Goal: Task Accomplishment & Management: Use online tool/utility

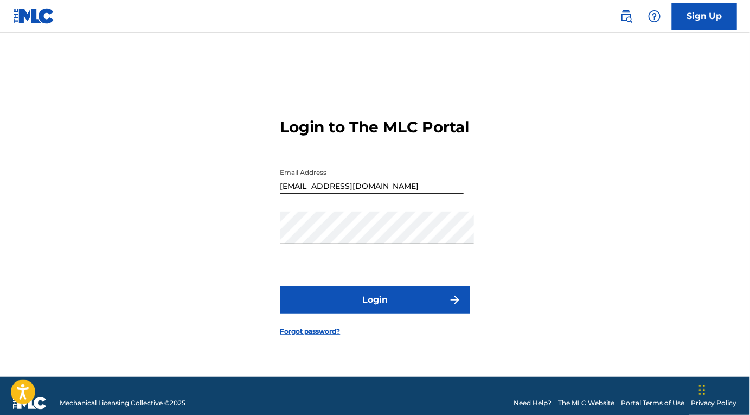
click at [438, 305] on button "Login" at bounding box center [375, 299] width 190 height 27
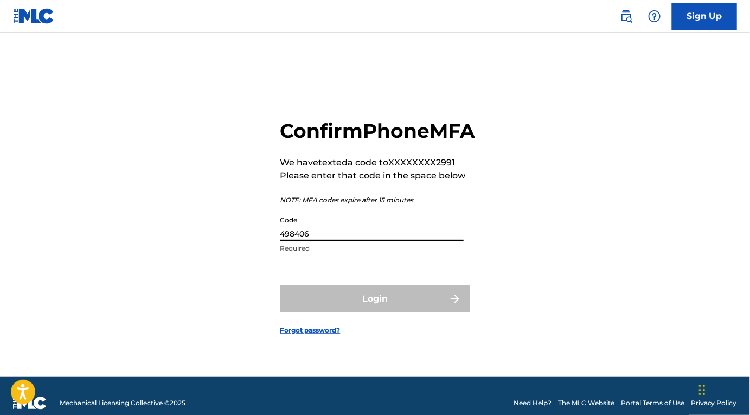
type input "498406"
click at [375, 312] on button "Login" at bounding box center [375, 298] width 190 height 27
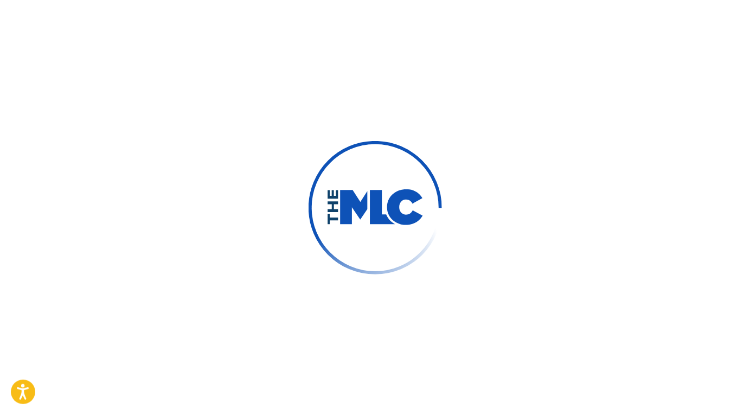
click at [324, 316] on div at bounding box center [375, 207] width 750 height 415
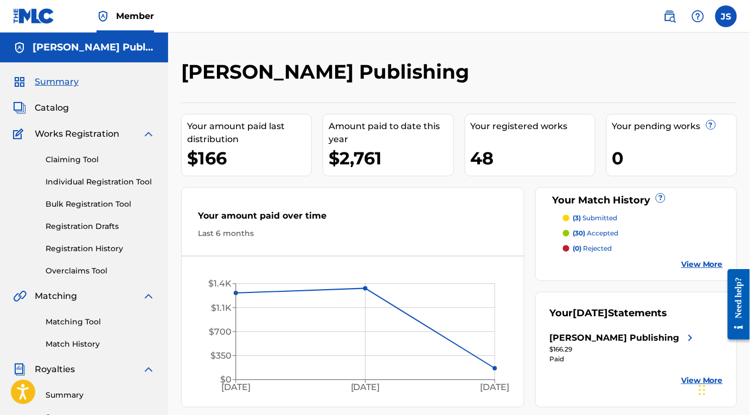
click at [58, 114] on span "Catalog" at bounding box center [52, 107] width 34 height 13
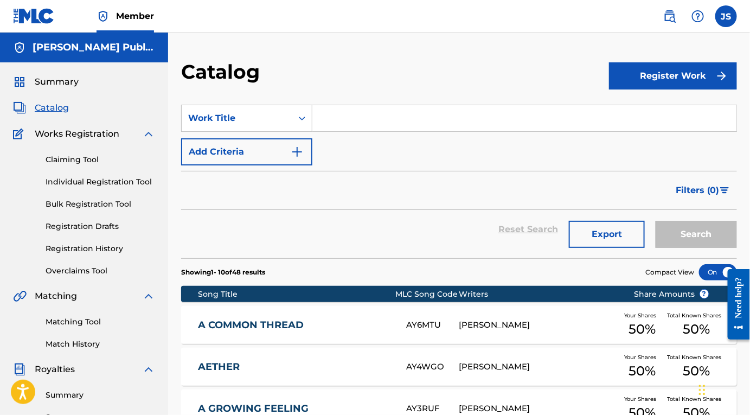
click at [74, 165] on link "Claiming Tool" at bounding box center [101, 159] width 110 height 11
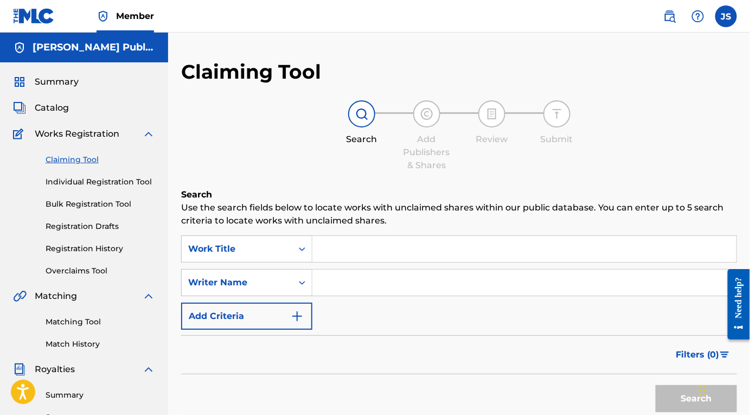
click at [75, 276] on link "Overclaims Tool" at bounding box center [101, 270] width 110 height 11
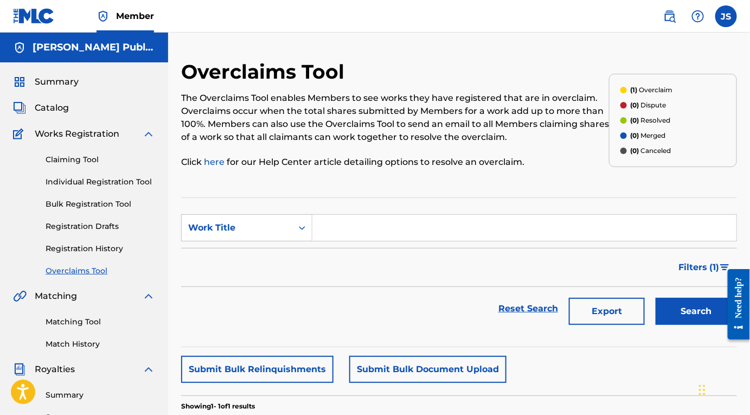
click at [70, 165] on link "Claiming Tool" at bounding box center [101, 159] width 110 height 11
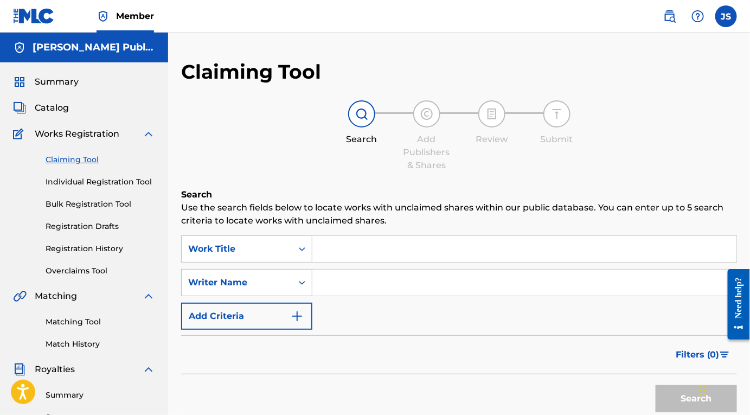
click at [369, 255] on input "Search Form" at bounding box center [524, 249] width 424 height 26
click at [359, 254] on input "Search Form" at bounding box center [524, 249] width 424 height 26
drag, startPoint x: 418, startPoint y: 252, endPoint x: 294, endPoint y: 250, distance: 123.6
click at [294, 250] on div "SearchWithCriteriaa1c89556-7027-42d9-8fc1-085e1e5cde21 Work Title Astral Code" at bounding box center [459, 248] width 556 height 27
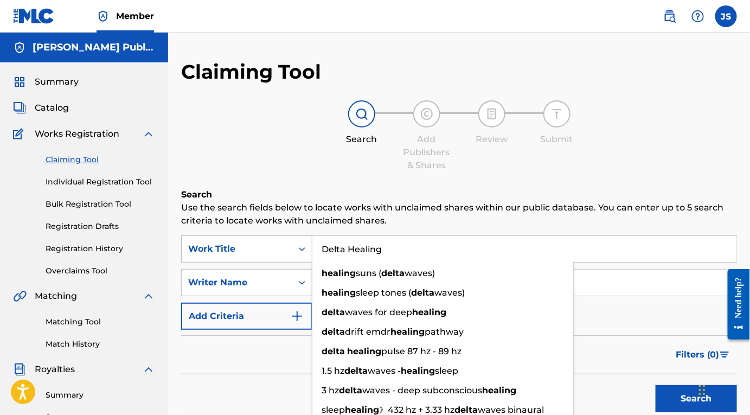
type input "Delta Healing"
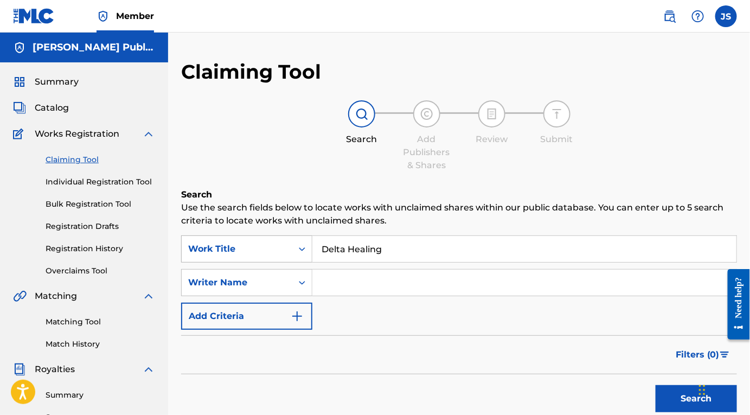
paste input "Search Form"
click at [377, 295] on input "Search Form" at bounding box center [524, 282] width 424 height 26
paste input "498406"
type input "498406"
click at [366, 291] on input "Search Form" at bounding box center [524, 282] width 424 height 26
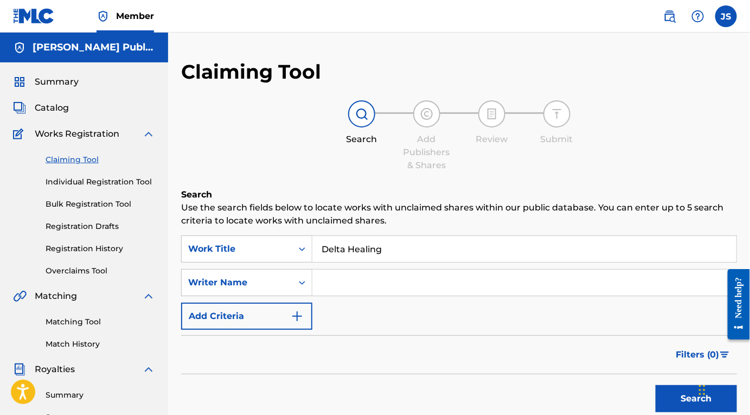
paste input "498406"
type input "498406"
drag, startPoint x: 381, startPoint y: 292, endPoint x: 299, endPoint y: 288, distance: 82.0
click at [299, 288] on div "SearchWithCriteriabab0a683-fd08-4881-af7f-286202d77b05 Writer Name Donation Por…" at bounding box center [459, 282] width 556 height 27
click at [438, 288] on input "[PERSON_NAME]" at bounding box center [524, 282] width 424 height 26
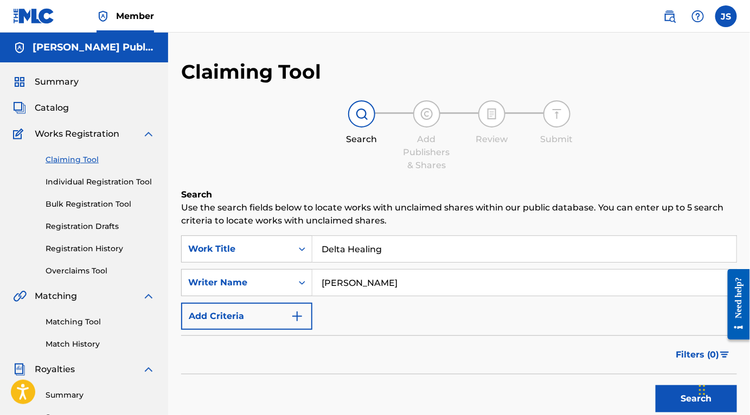
click at [366, 291] on input "[PERSON_NAME]" at bounding box center [524, 282] width 424 height 26
click at [436, 294] on input "[PERSON_NAME]" at bounding box center [524, 282] width 424 height 26
click at [409, 291] on input "[PERSON_NAME][GEOGRAPHIC_DATA]" at bounding box center [524, 282] width 424 height 26
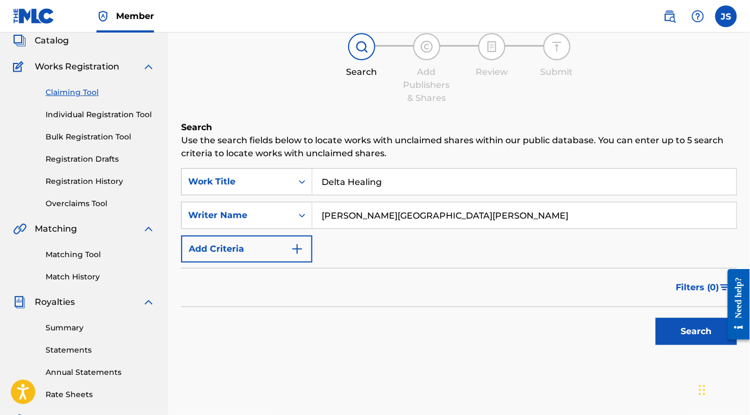
type input "[PERSON_NAME][GEOGRAPHIC_DATA][PERSON_NAME]"
click at [679, 337] on button "Search" at bounding box center [695, 331] width 81 height 27
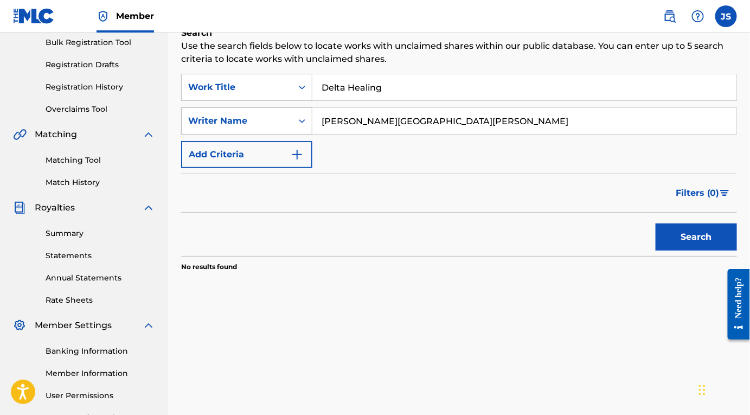
scroll to position [140, 0]
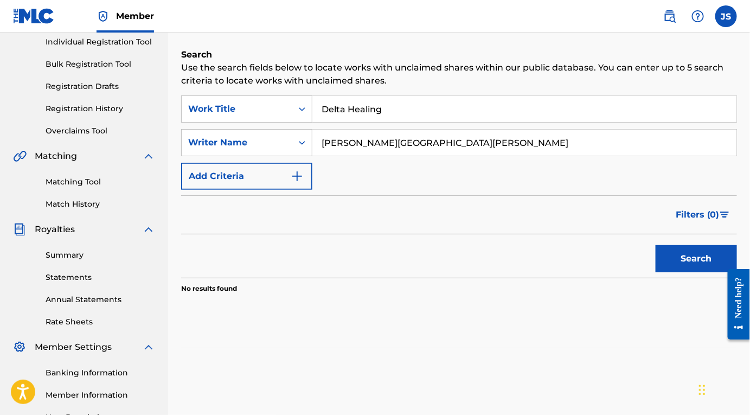
click at [274, 184] on button "Add Criteria" at bounding box center [246, 176] width 131 height 27
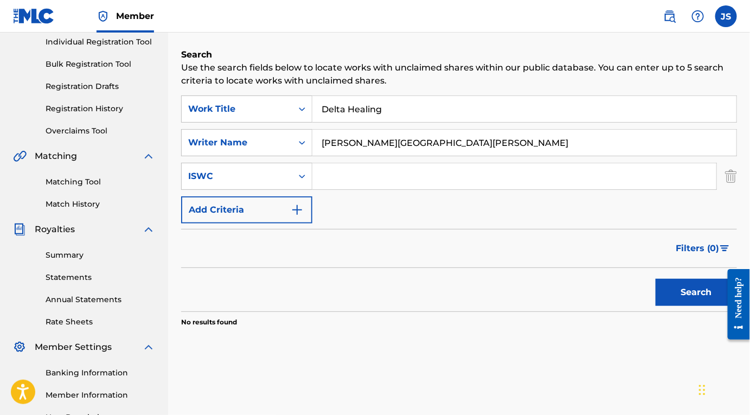
click at [304, 217] on button "Add Criteria" at bounding box center [246, 209] width 131 height 27
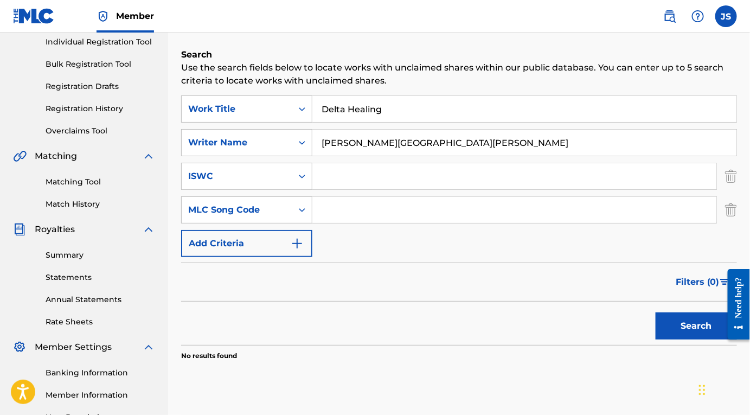
click at [276, 253] on button "Add Criteria" at bounding box center [246, 243] width 131 height 27
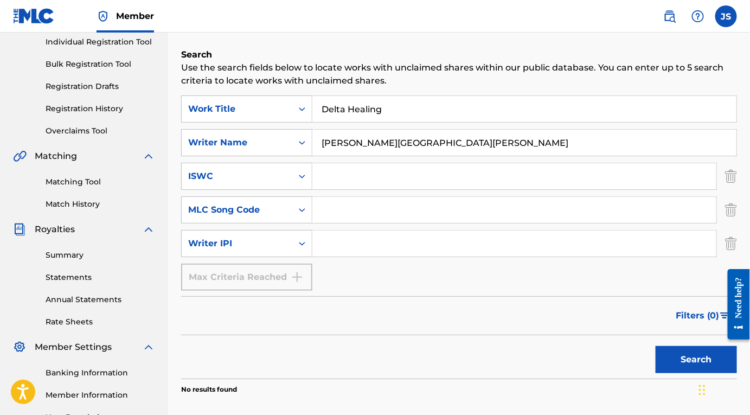
drag, startPoint x: 428, startPoint y: 146, endPoint x: 336, endPoint y: 139, distance: 92.4
click at [336, 139] on input "[PERSON_NAME][GEOGRAPHIC_DATA][PERSON_NAME]" at bounding box center [524, 143] width 424 height 26
